Goal: Task Accomplishment & Management: Manage account settings

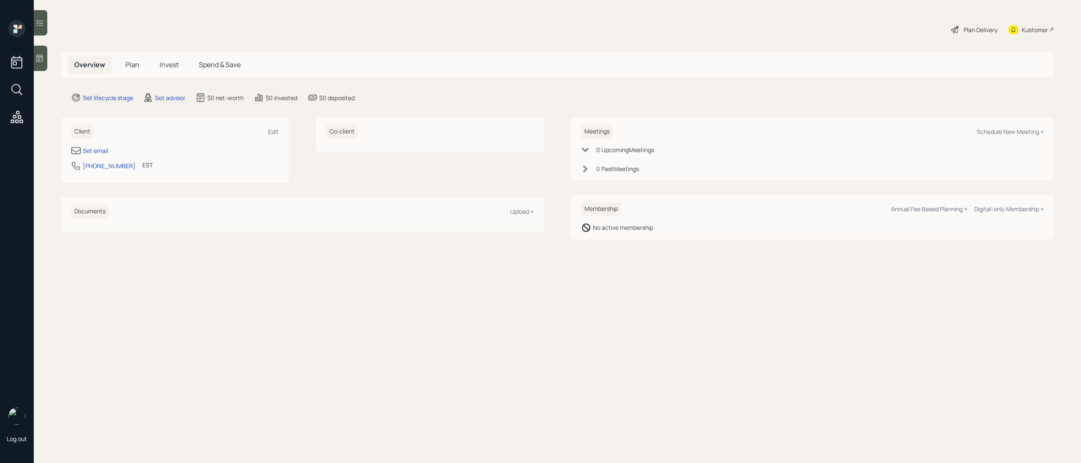
click at [40, 62] on icon at bounding box center [40, 58] width 6 height 7
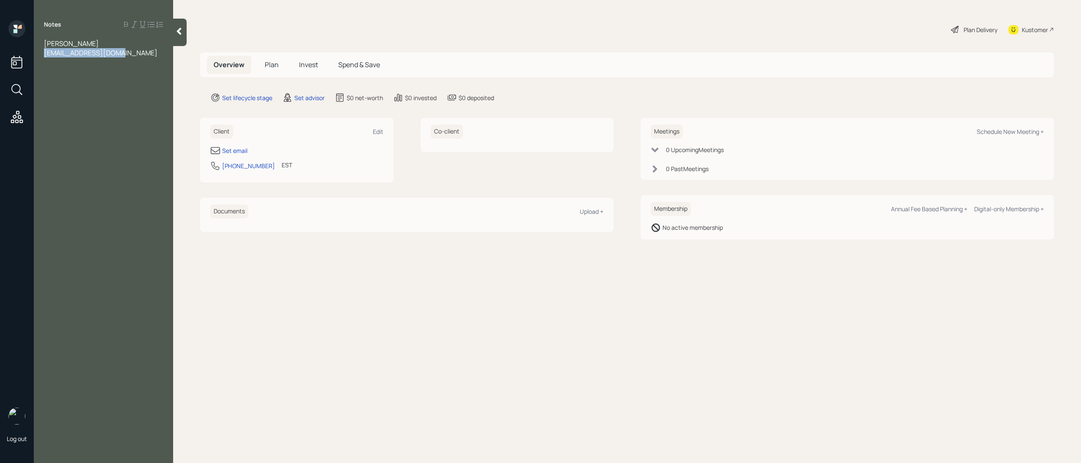
drag, startPoint x: 123, startPoint y: 53, endPoint x: 40, endPoint y: 53, distance: 82.7
click at [40, 53] on div "[PERSON_NAME] [EMAIL_ADDRESS][DOMAIN_NAME]" at bounding box center [103, 48] width 139 height 19
copy span "[EMAIL_ADDRESS][DOMAIN_NAME]"
click at [241, 147] on div "Set email" at bounding box center [234, 150] width 25 height 9
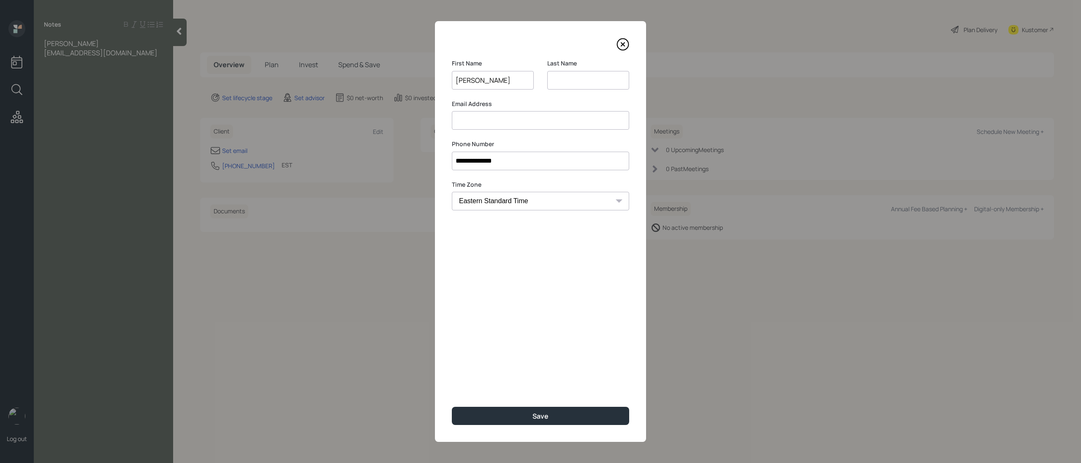
type input "[PERSON_NAME]"
click at [594, 80] on input at bounding box center [588, 80] width 82 height 19
type input "[PERSON_NAME]"
click at [505, 124] on input at bounding box center [540, 120] width 177 height 19
paste input "[EMAIL_ADDRESS][DOMAIN_NAME]"
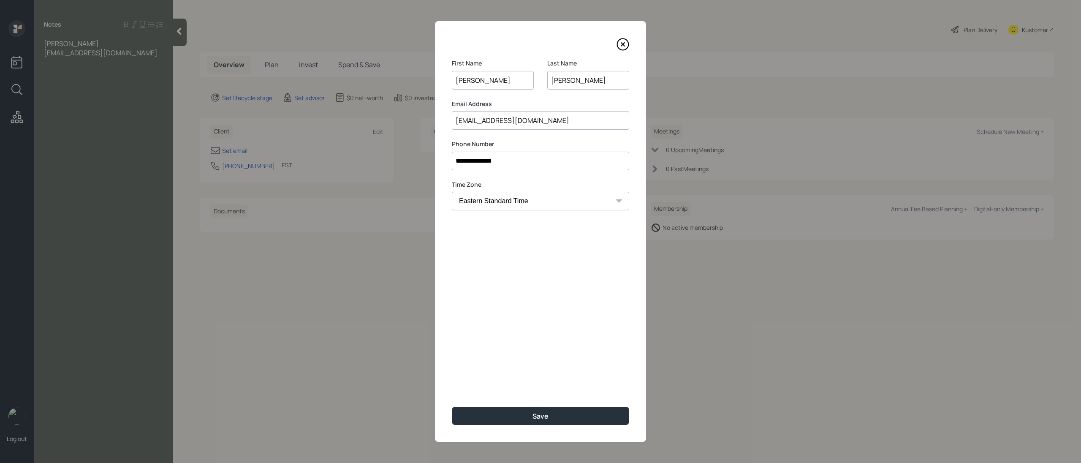
type input "[EMAIL_ADDRESS][DOMAIN_NAME]"
click at [510, 312] on div "**********" at bounding box center [540, 231] width 211 height 420
click at [546, 415] on div "Save" at bounding box center [540, 415] width 16 height 9
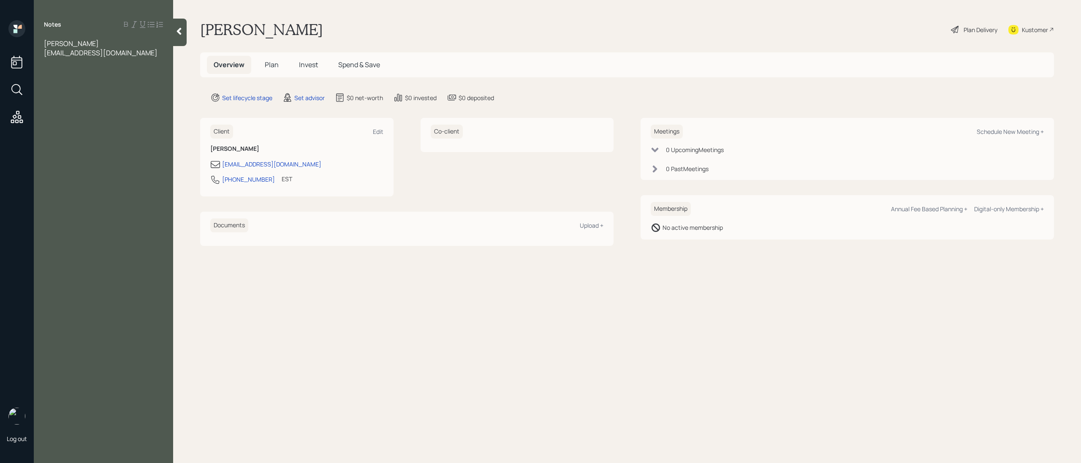
click at [130, 57] on div "Notes [PERSON_NAME] [EMAIL_ADDRESS][DOMAIN_NAME]" at bounding box center [103, 236] width 139 height 432
click at [130, 54] on div "[EMAIL_ADDRESS][DOMAIN_NAME]" at bounding box center [103, 52] width 119 height 9
click at [62, 109] on div at bounding box center [103, 108] width 119 height 9
click at [70, 123] on div "Income" at bounding box center [103, 126] width 119 height 9
click at [61, 114] on div at bounding box center [103, 117] width 119 height 9
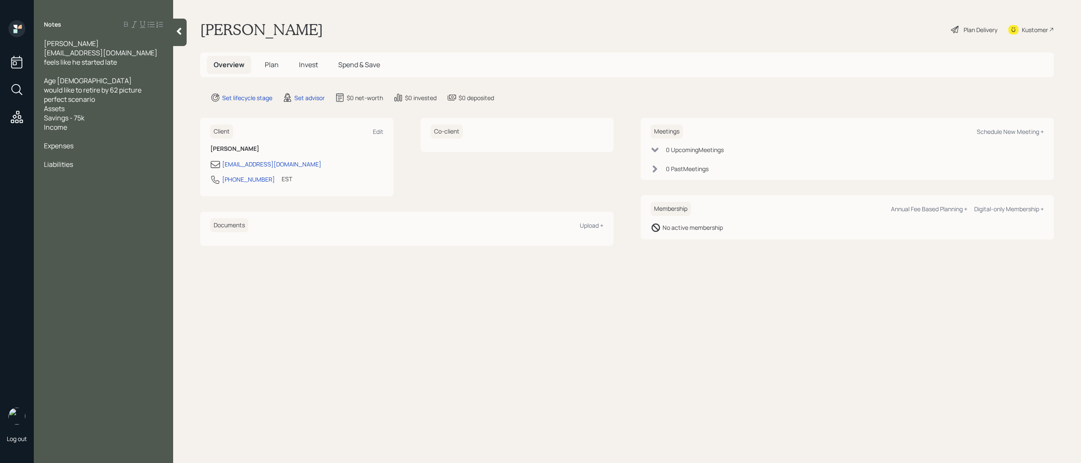
click at [68, 119] on span "Savings - 75k" at bounding box center [64, 117] width 41 height 9
click at [71, 111] on div "Assets" at bounding box center [103, 108] width 119 height 9
click at [54, 116] on div at bounding box center [103, 117] width 119 height 9
click at [96, 128] on div "401k- 75k (current employer) 7% match is 5%" at bounding box center [103, 122] width 119 height 19
click at [75, 142] on div at bounding box center [103, 145] width 119 height 9
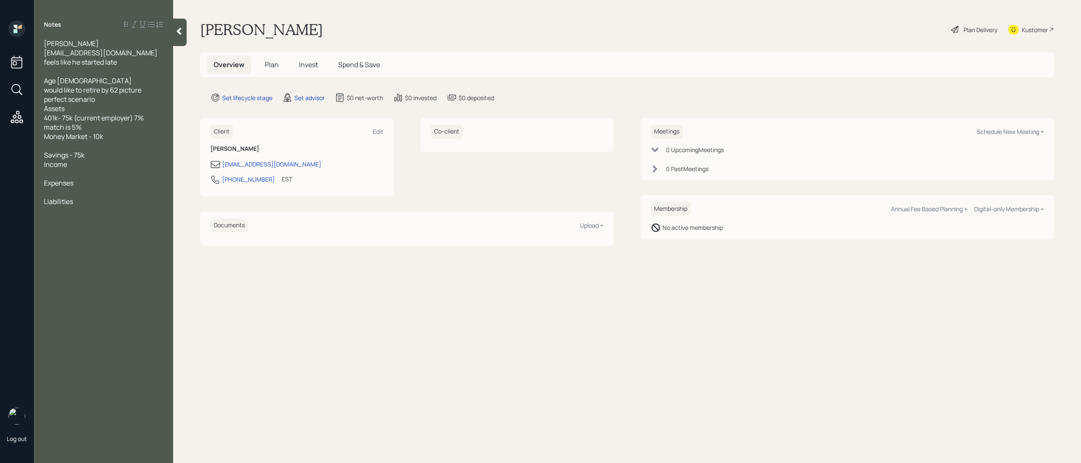
click at [113, 149] on div at bounding box center [103, 145] width 119 height 9
click at [120, 133] on div "Money Market - 10k" at bounding box center [103, 136] width 119 height 9
click at [73, 198] on span "Expenses" at bounding box center [59, 201] width 30 height 9
click at [61, 197] on span "Expenses" at bounding box center [59, 201] width 30 height 9
click at [56, 194] on div at bounding box center [103, 191] width 119 height 9
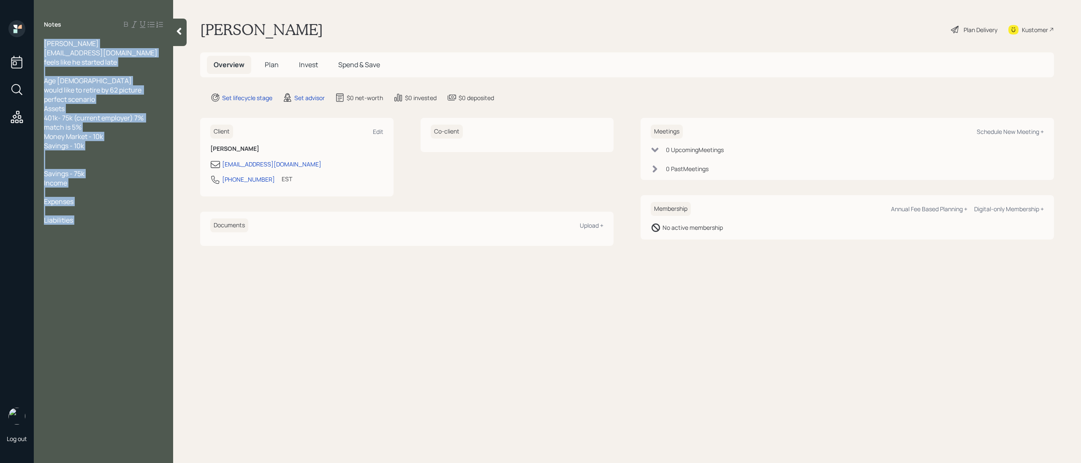
drag, startPoint x: 43, startPoint y: 82, endPoint x: 117, endPoint y: 231, distance: 166.7
click at [117, 231] on div "Notes [PERSON_NAME] [EMAIL_ADDRESS][DOMAIN_NAME] feels like he started late Age…" at bounding box center [103, 236] width 139 height 432
click at [117, 228] on div "Notes [PERSON_NAME] [EMAIL_ADDRESS][DOMAIN_NAME] feels like he started late Age…" at bounding box center [103, 236] width 139 height 432
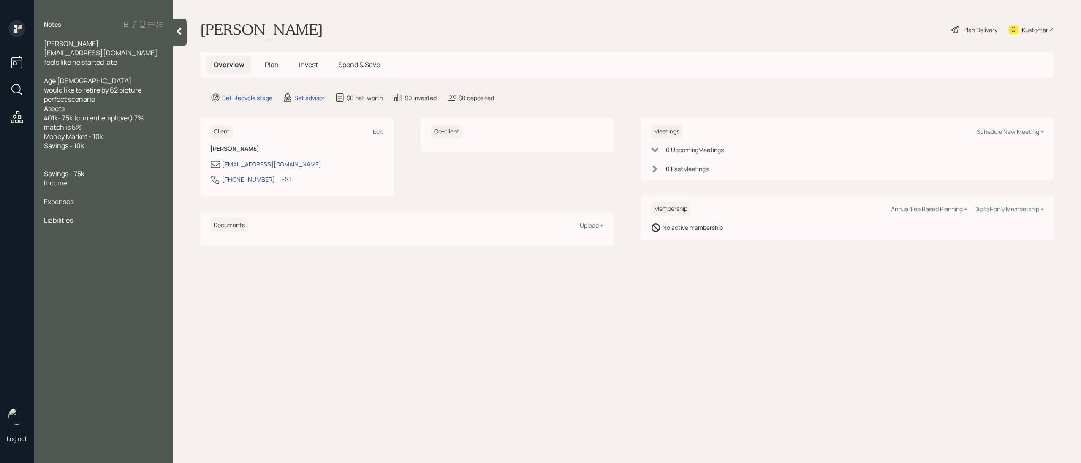
drag, startPoint x: 43, startPoint y: 79, endPoint x: 79, endPoint y: 102, distance: 43.1
click at [79, 103] on div "[PERSON_NAME] [EMAIL_ADDRESS][DOMAIN_NAME] feels like he started late Age [DEMO…" at bounding box center [103, 132] width 139 height 186
click at [46, 79] on span "Age [DEMOGRAPHIC_DATA]" at bounding box center [88, 80] width 88 height 9
drag, startPoint x: 45, startPoint y: 79, endPoint x: 104, endPoint y: 228, distance: 159.5
click at [104, 228] on div "Notes [PERSON_NAME] [EMAIL_ADDRESS][DOMAIN_NAME] feels like he started late Age…" at bounding box center [103, 236] width 139 height 432
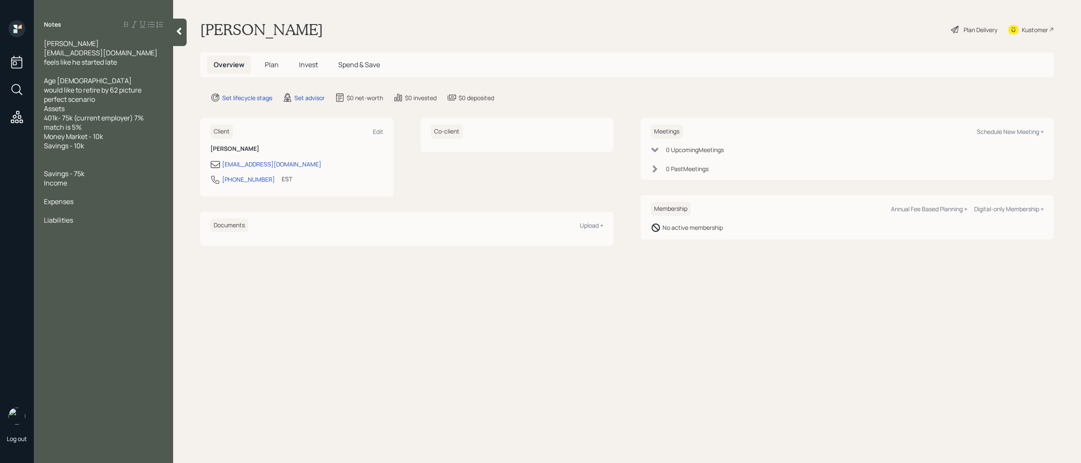
copy div "Age [DEMOGRAPHIC_DATA] would like to retire by 62 picture perfect scenario Asse…"
click at [71, 160] on div at bounding box center [103, 164] width 119 height 9
click at [61, 190] on div at bounding box center [103, 191] width 119 height 9
click at [44, 193] on span "55k" at bounding box center [49, 191] width 11 height 9
click at [61, 76] on span "Age [DEMOGRAPHIC_DATA]" at bounding box center [88, 80] width 88 height 9
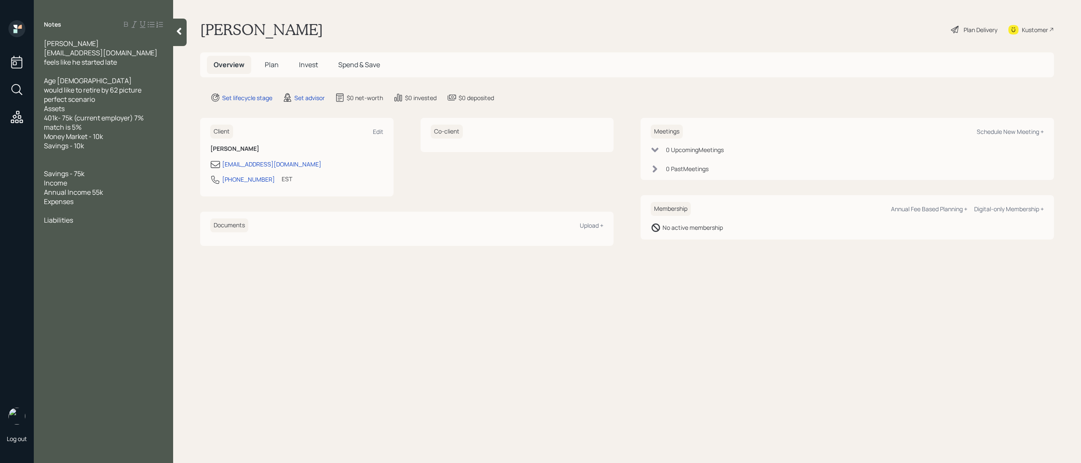
click at [61, 73] on div at bounding box center [103, 71] width 119 height 9
click at [111, 191] on div "Annual Income 55k" at bounding box center [103, 191] width 119 height 9
click at [121, 198] on div "partner income is 60k." at bounding box center [103, 201] width 119 height 9
click at [68, 220] on div at bounding box center [103, 219] width 119 height 9
click at [66, 222] on div at bounding box center [103, 219] width 119 height 9
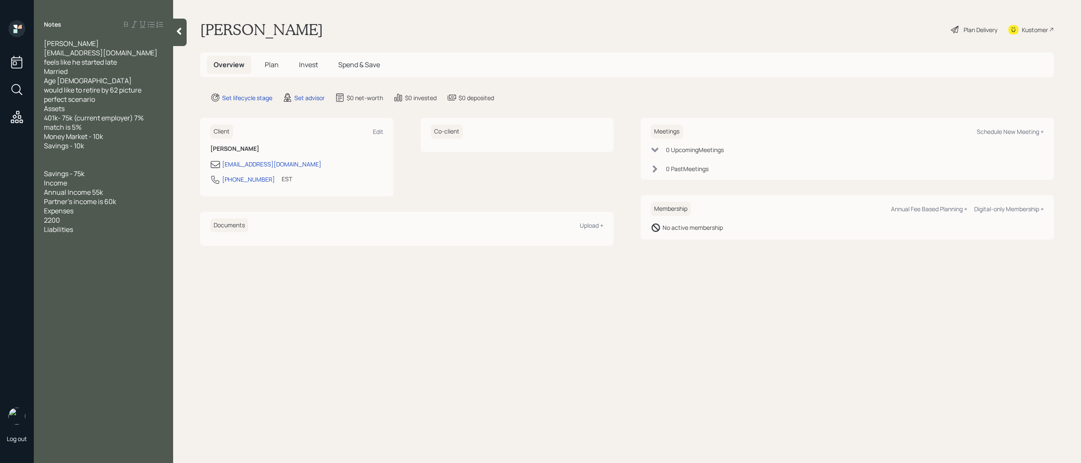
click at [73, 203] on span "Partner's income is 60k" at bounding box center [80, 201] width 72 height 9
click at [119, 205] on div "Partner's income is 60k" at bounding box center [103, 201] width 119 height 9
click at [1030, 27] on div "Kustomer" at bounding box center [1035, 29] width 26 height 9
click at [291, 165] on div "[EMAIL_ADDRESS][DOMAIN_NAME]" at bounding box center [296, 164] width 173 height 10
drag, startPoint x: 291, startPoint y: 165, endPoint x: 223, endPoint y: 166, distance: 67.6
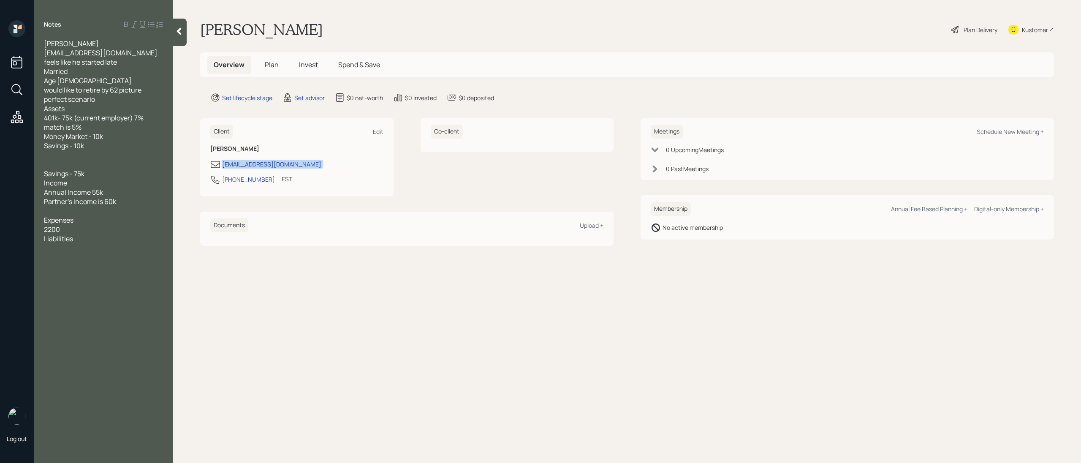
click at [223, 166] on div "[EMAIL_ADDRESS][DOMAIN_NAME]" at bounding box center [296, 164] width 173 height 10
copy div "[EMAIL_ADDRESS][DOMAIN_NAME]"
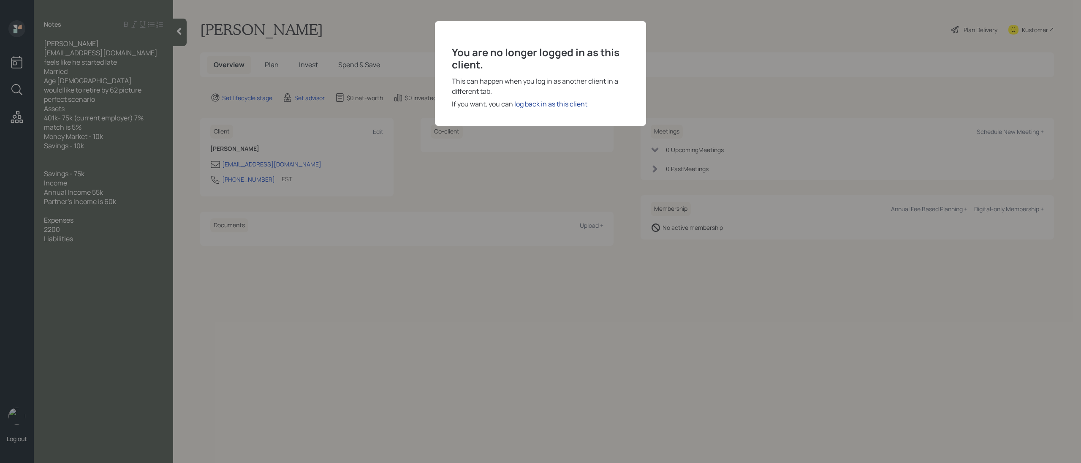
click at [542, 103] on div "log back in as this client" at bounding box center [550, 104] width 73 height 10
